Goal: Check status: Check status

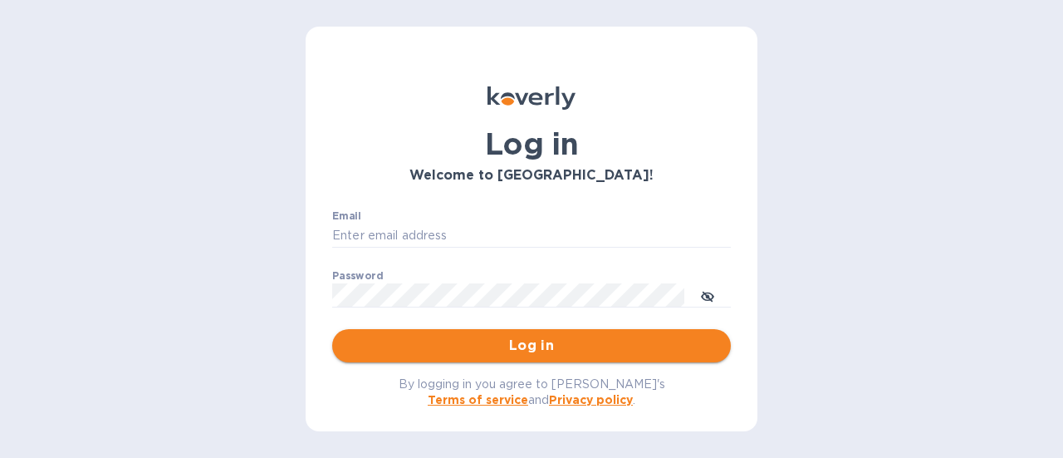
type input "[PERSON_NAME][EMAIL_ADDRESS][DOMAIN_NAME]"
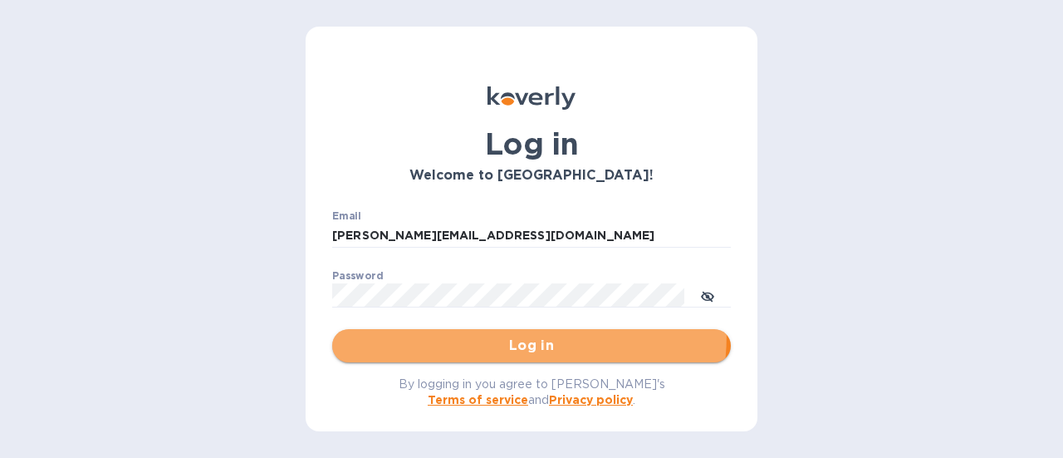
click at [448, 333] on button "Log in" at bounding box center [531, 345] width 399 height 33
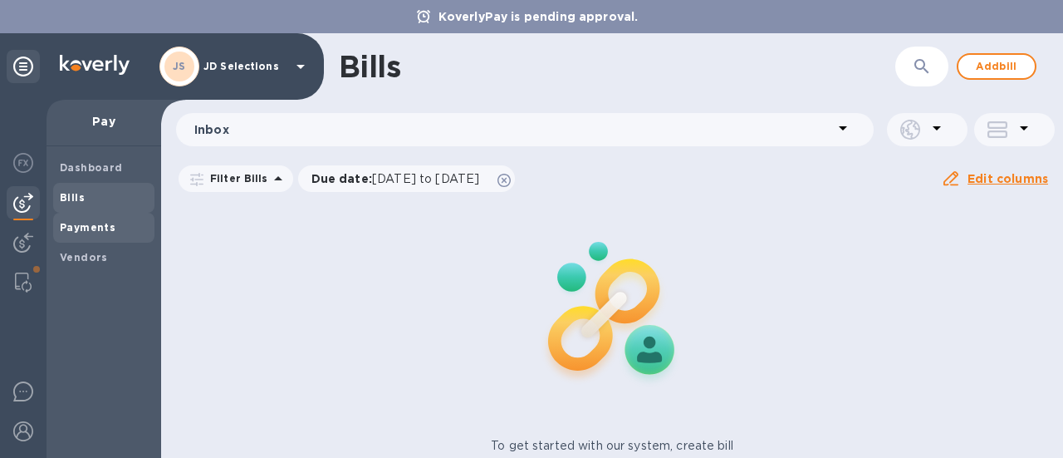
click at [63, 229] on b "Payments" at bounding box center [88, 227] width 56 height 12
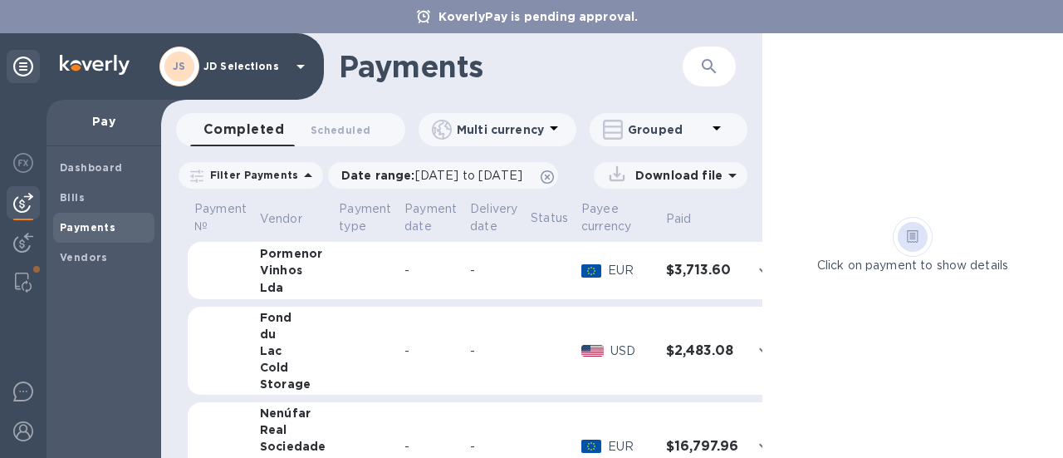
click at [463, 334] on td "-" at bounding box center [493, 350] width 61 height 89
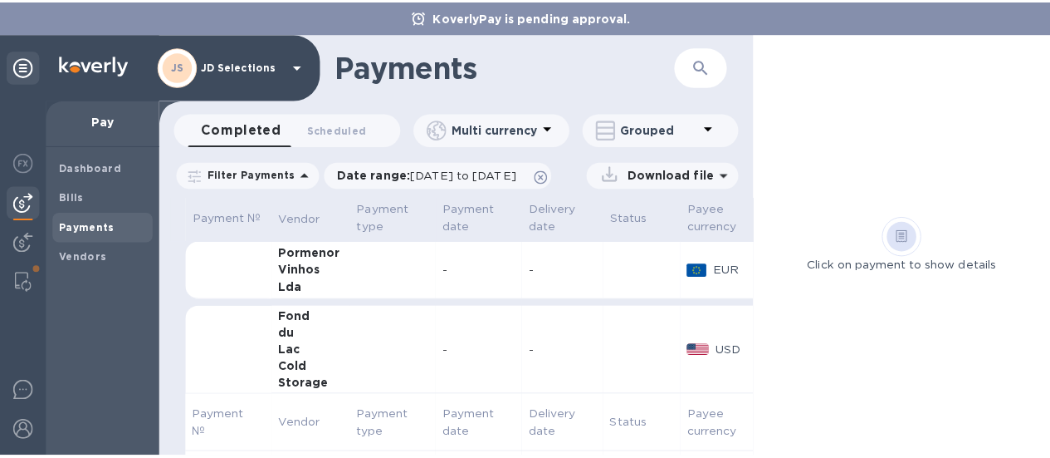
scroll to position [216, 0]
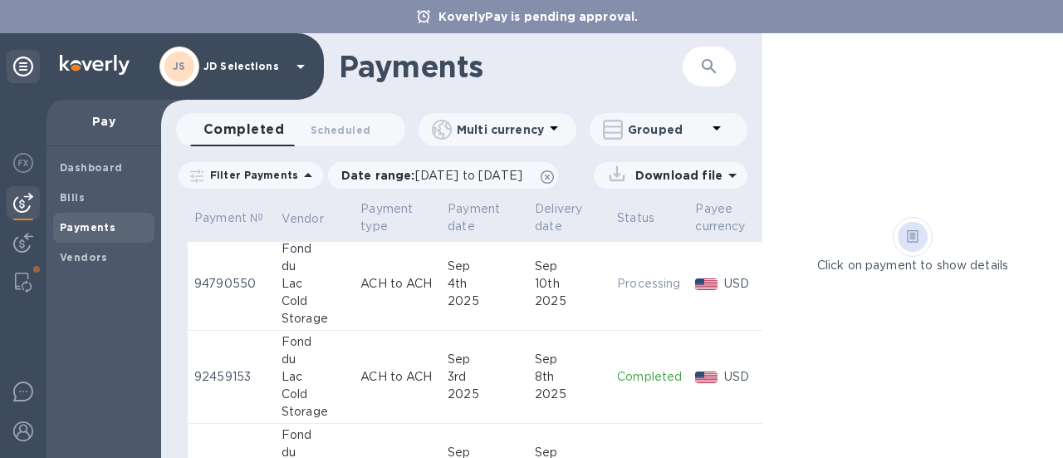
click at [643, 348] on td "Completed" at bounding box center [649, 376] width 78 height 93
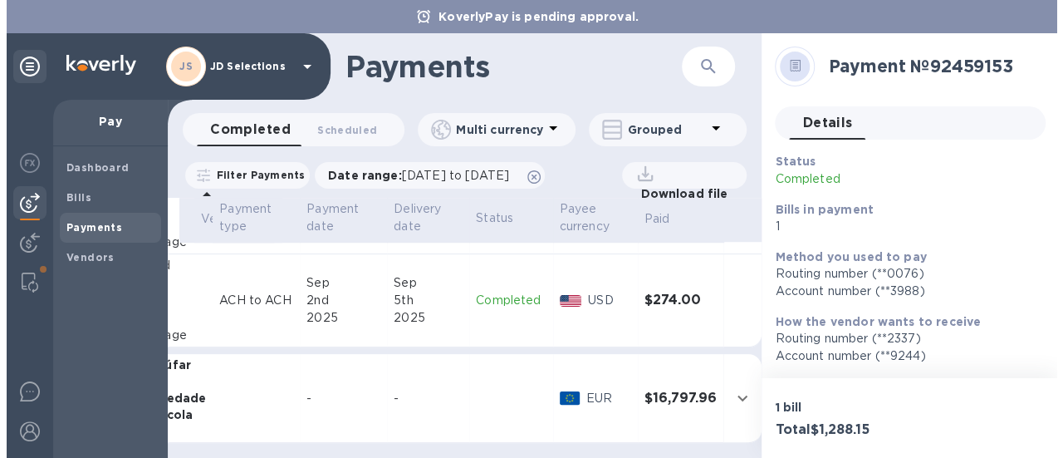
scroll to position [545, 148]
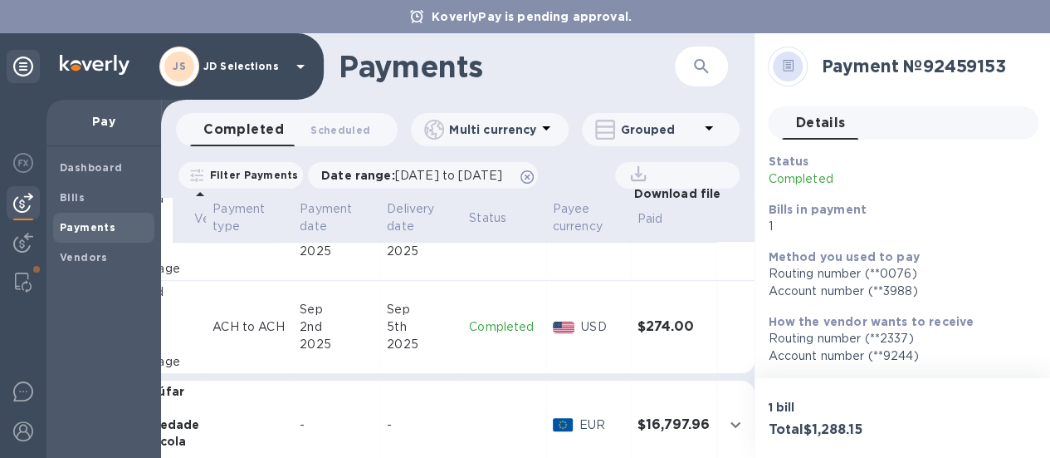
click at [631, 335] on td "$274.00" at bounding box center [674, 327] width 86 height 93
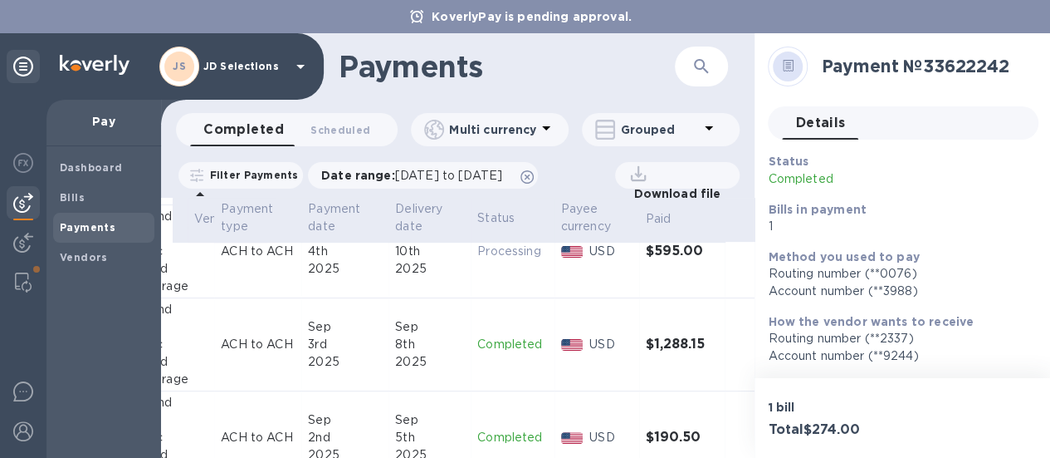
scroll to position [246, 139]
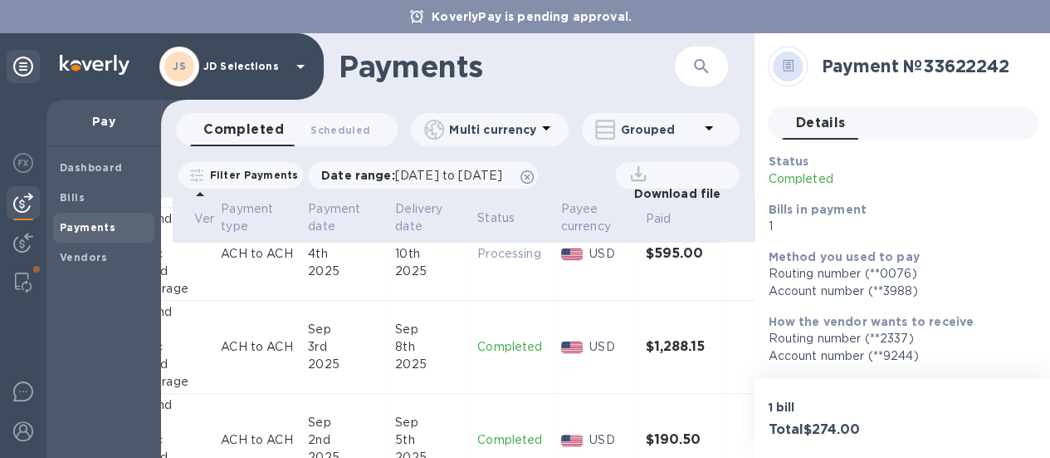
click at [681, 321] on td "$1,288.15" at bounding box center [682, 347] width 86 height 93
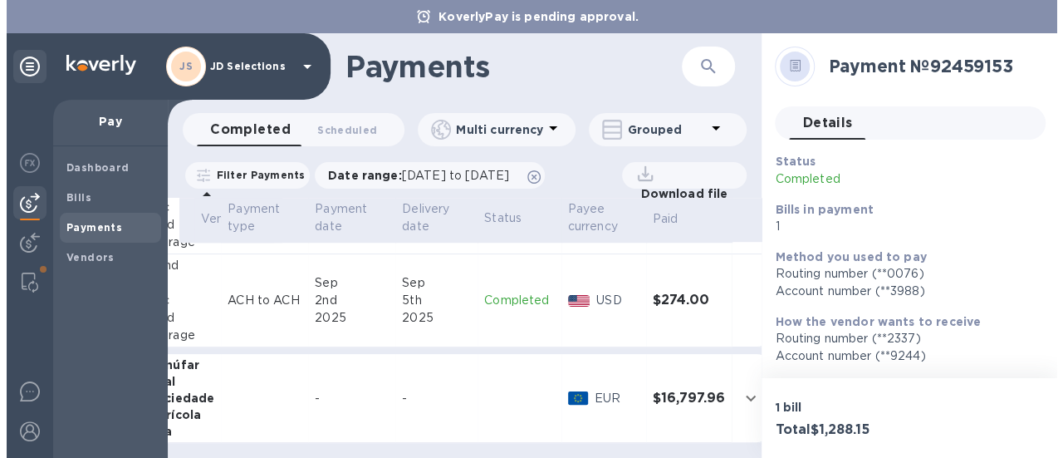
scroll to position [581, 139]
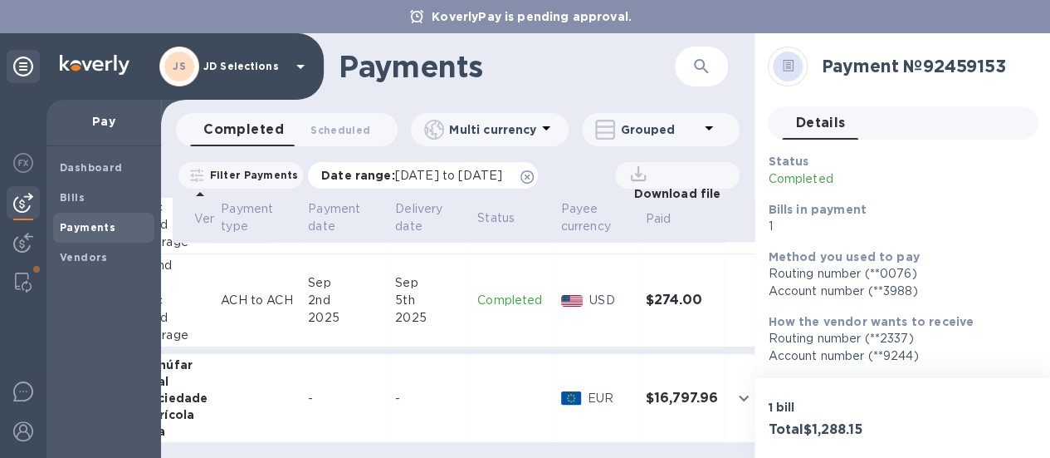
click at [446, 172] on span "08/06/2025 to 09/07/2025" at bounding box center [448, 175] width 107 height 13
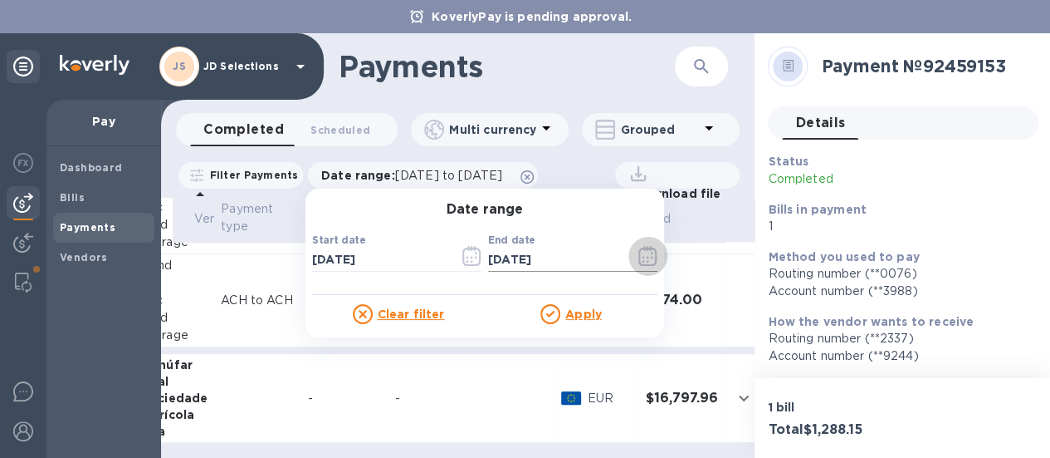
click at [649, 262] on icon "button" at bounding box center [648, 262] width 2 height 2
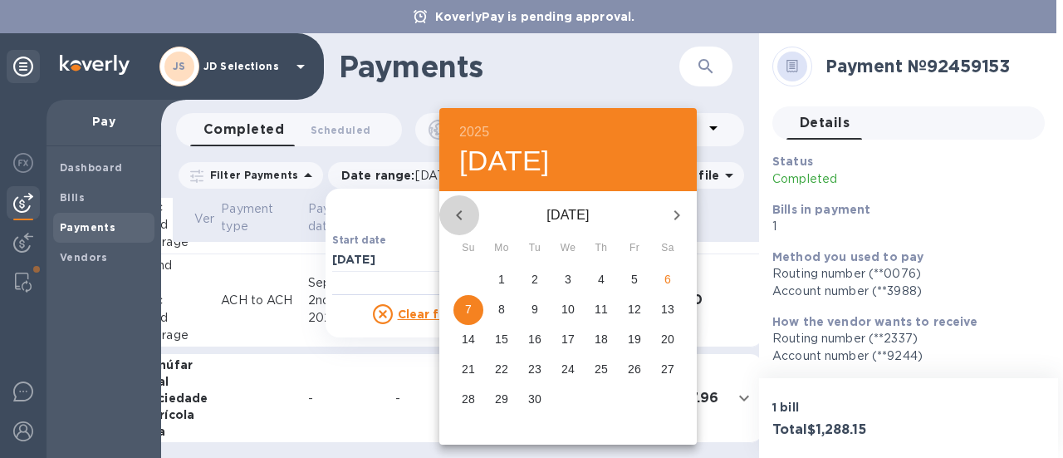
click at [462, 208] on icon "button" at bounding box center [459, 215] width 20 height 20
click at [472, 423] on p "31" at bounding box center [468, 428] width 13 height 17
type input "08/31/2025"
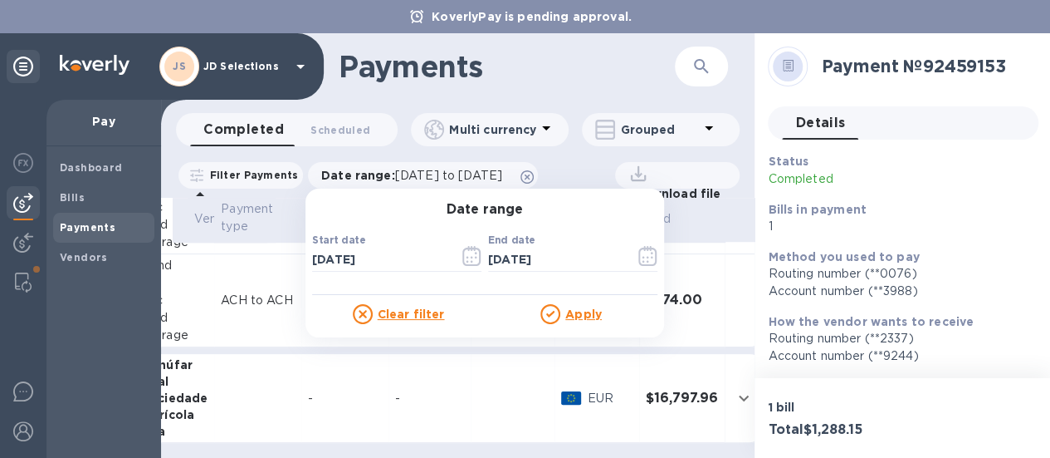
click at [590, 319] on u "Apply" at bounding box center [583, 313] width 37 height 13
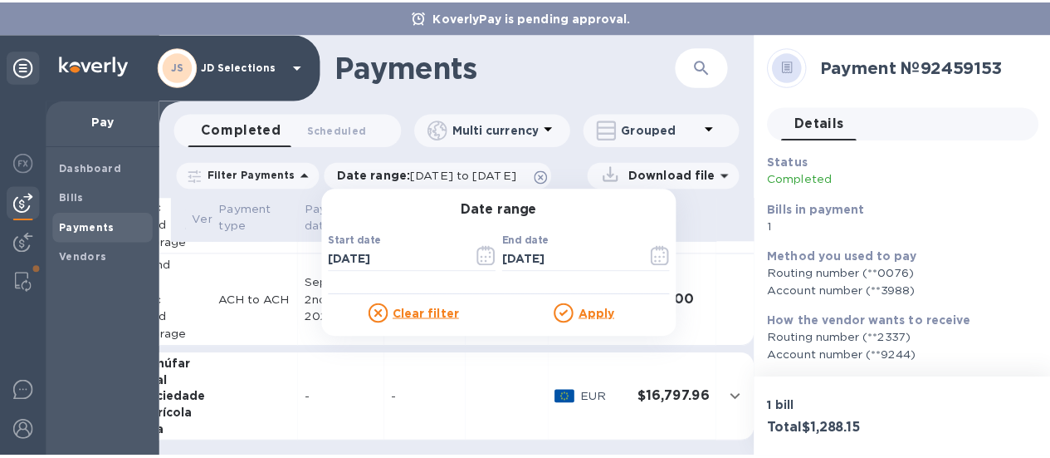
scroll to position [0, 0]
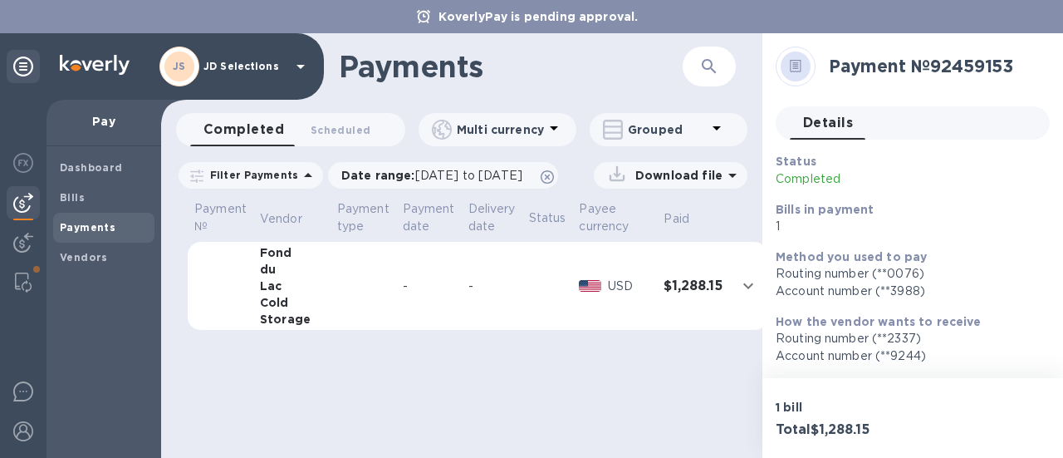
click at [590, 320] on td "USD" at bounding box center [614, 286] width 85 height 89
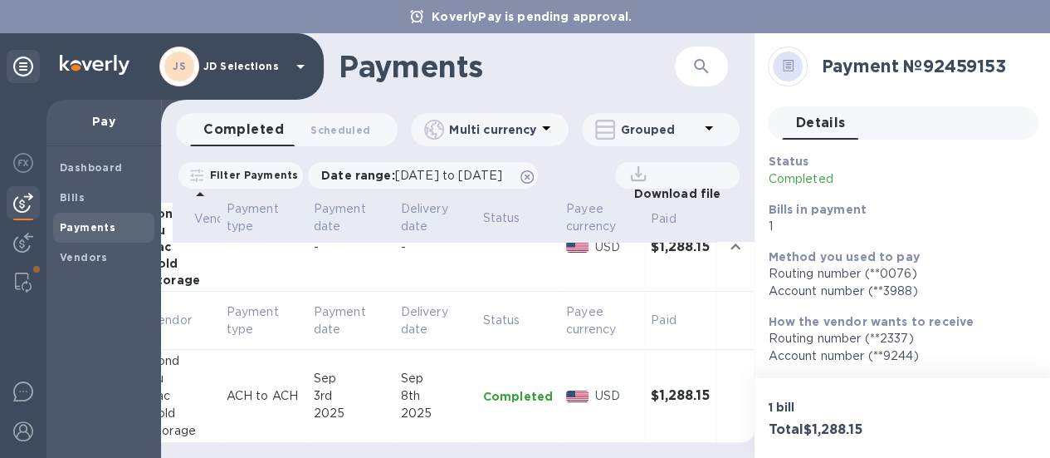
scroll to position [51, 0]
